Goal: Task Accomplishment & Management: Manage account settings

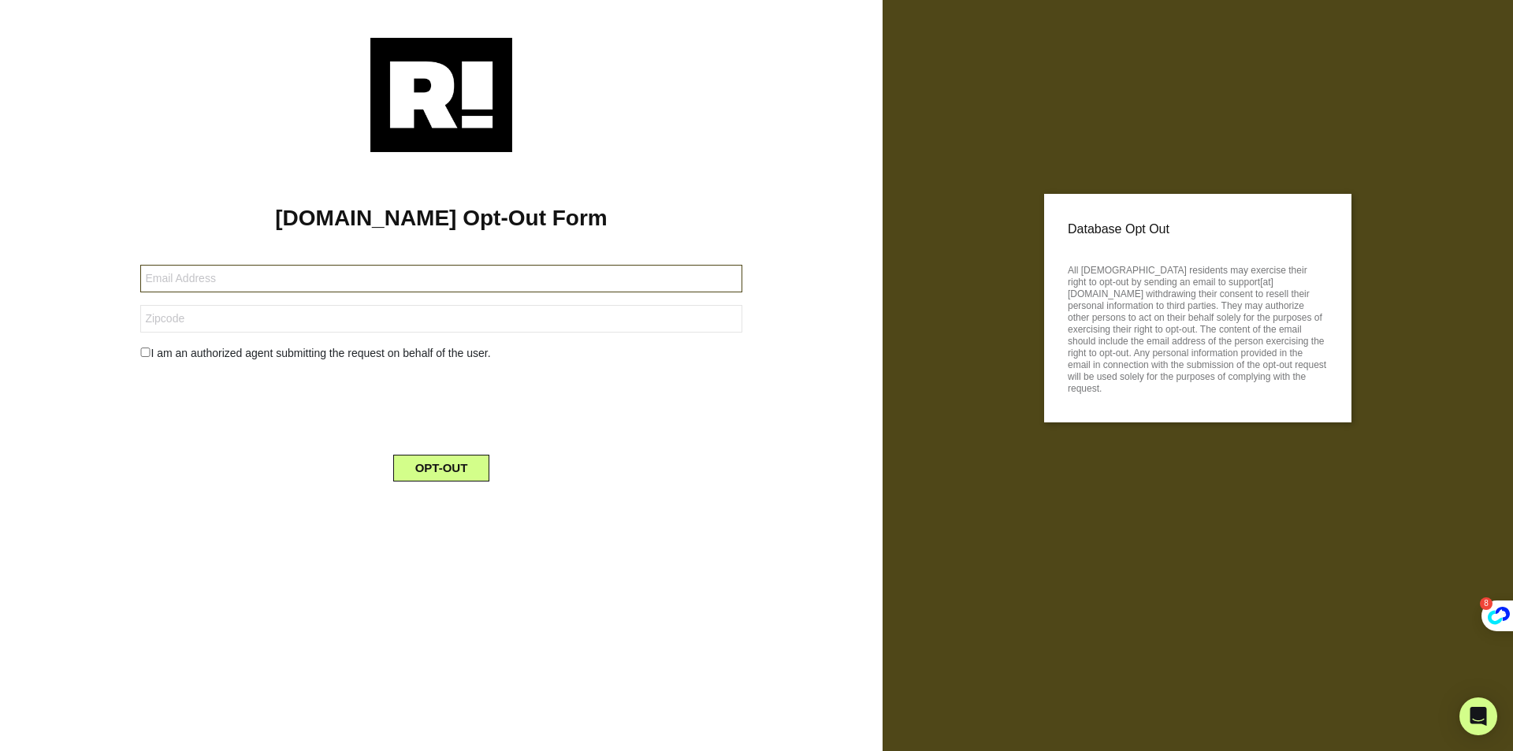
click at [304, 283] on input "text" at bounding box center [440, 279] width 601 height 28
paste input "66454-216628-109684@getprivatemail.com"
type input "66454-216628-109684@getprivatemail.com"
drag, startPoint x: 238, startPoint y: 325, endPoint x: 281, endPoint y: 294, distance: 53.6
click at [243, 324] on input "text" at bounding box center [440, 319] width 601 height 28
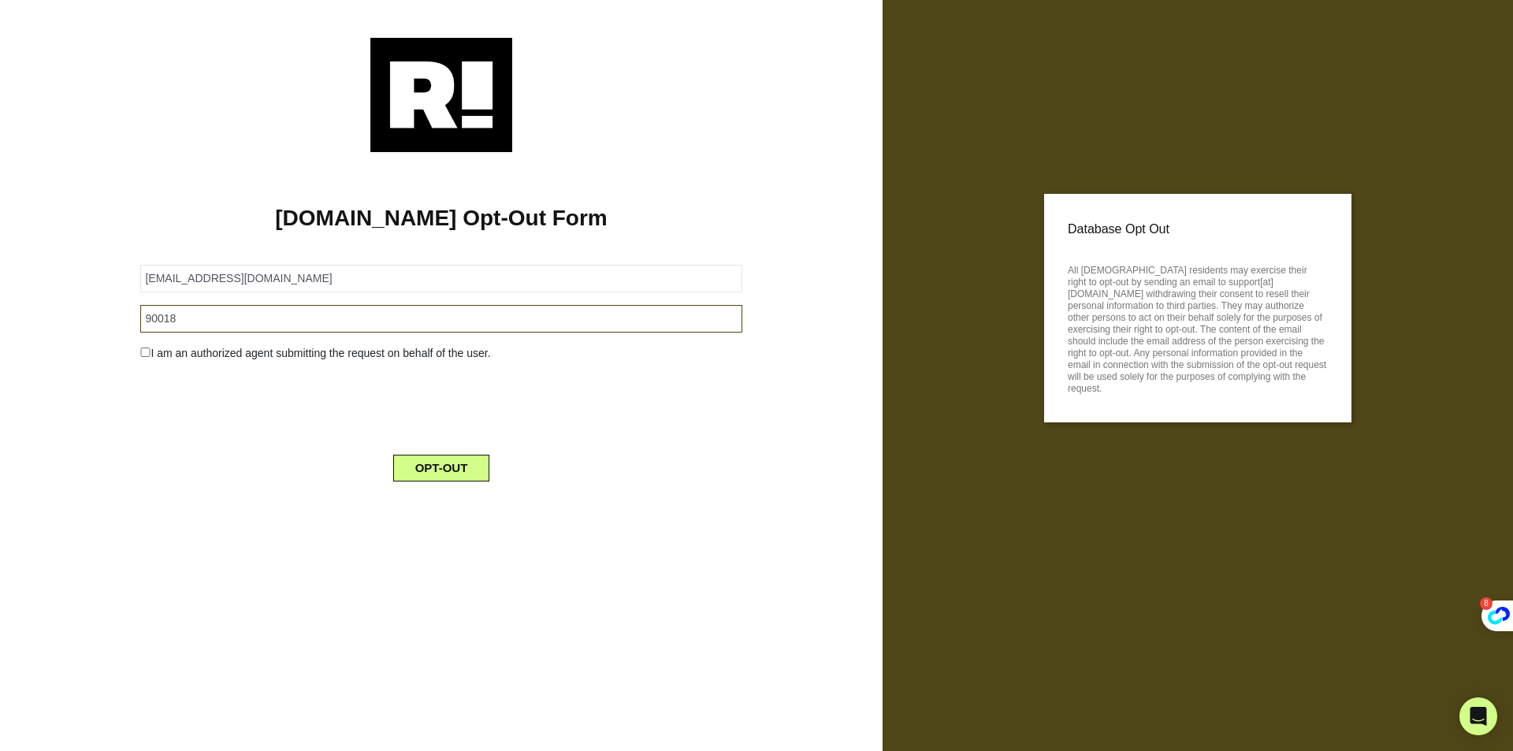
type input "90018"
drag, startPoint x: 143, startPoint y: 351, endPoint x: 184, endPoint y: 360, distance: 42.1
click at [144, 351] on input "checkbox" at bounding box center [145, 351] width 10 height 9
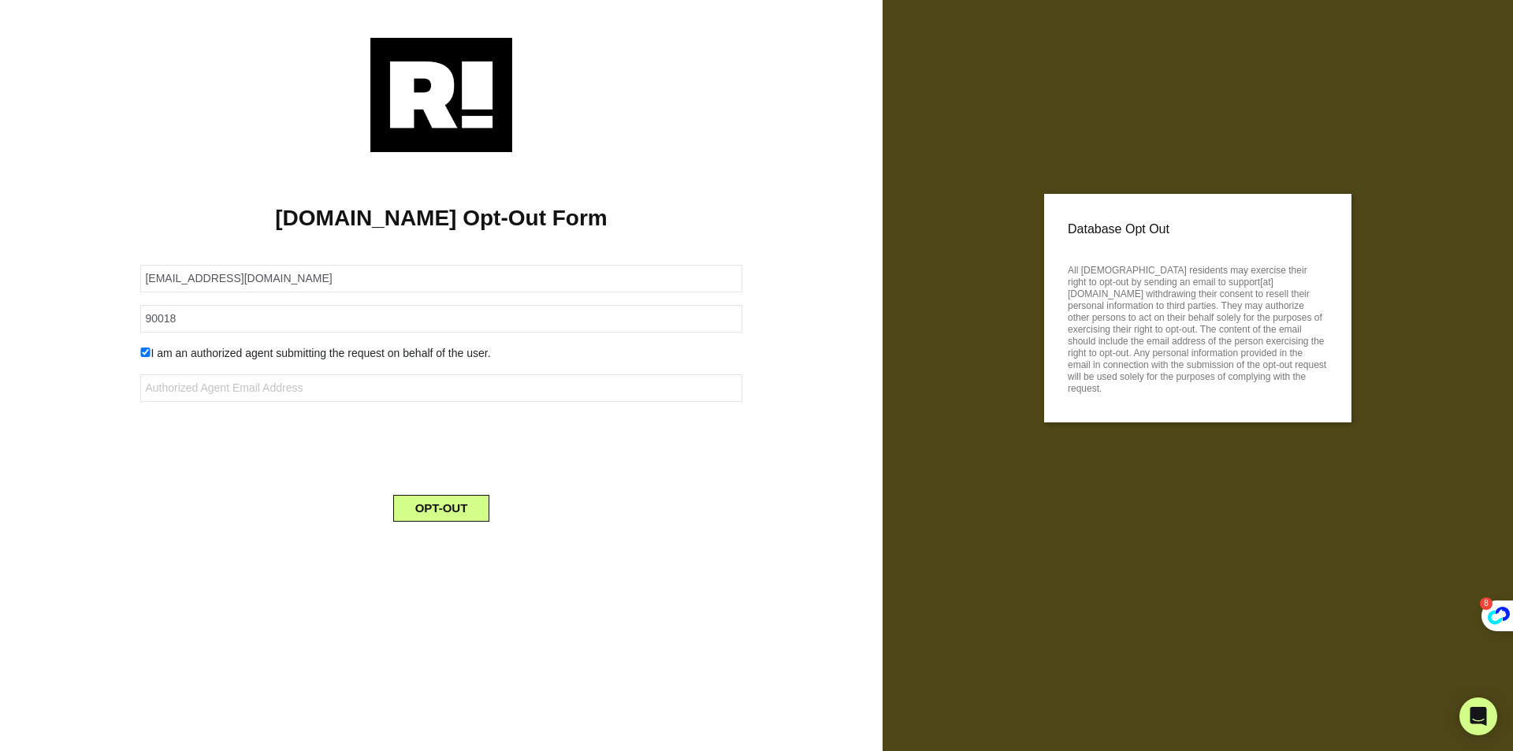
drag, startPoint x: 147, startPoint y: 355, endPoint x: 278, endPoint y: 414, distance: 144.6
click at [147, 355] on input "checkbox" at bounding box center [145, 351] width 10 height 9
checkbox input "false"
click at [433, 466] on button "OPT-OUT" at bounding box center [441, 468] width 97 height 27
